Goal: Information Seeking & Learning: Learn about a topic

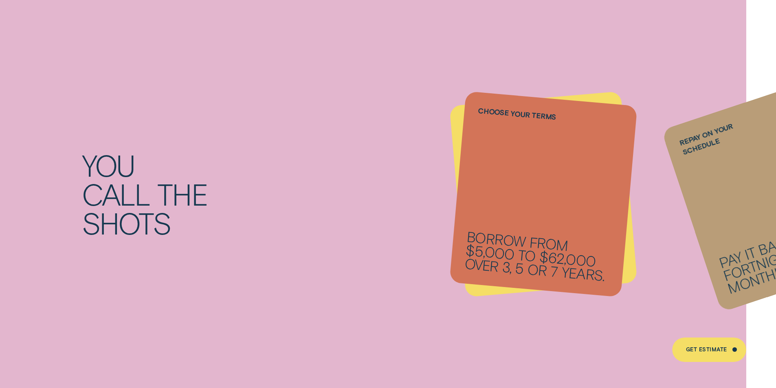
scroll to position [1141, 0]
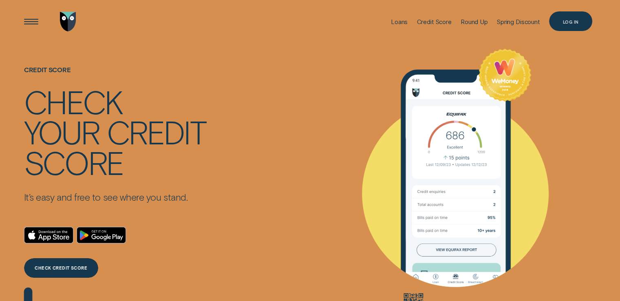
click at [566, 26] on div "Log in" at bounding box center [571, 21] width 44 height 20
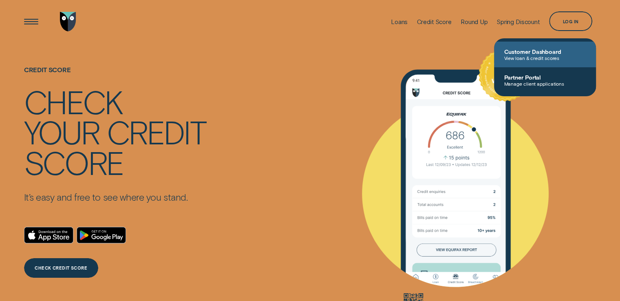
click at [529, 60] on span "View loan & credit scores" at bounding box center [545, 58] width 82 height 6
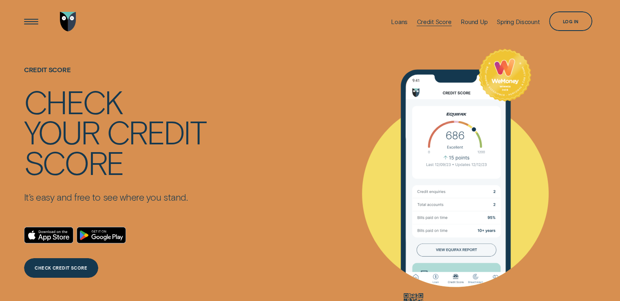
click at [425, 21] on div "Credit Score" at bounding box center [434, 22] width 35 height 8
click at [430, 20] on div "Credit Score" at bounding box center [434, 22] width 35 height 8
